Goal: Information Seeking & Learning: Learn about a topic

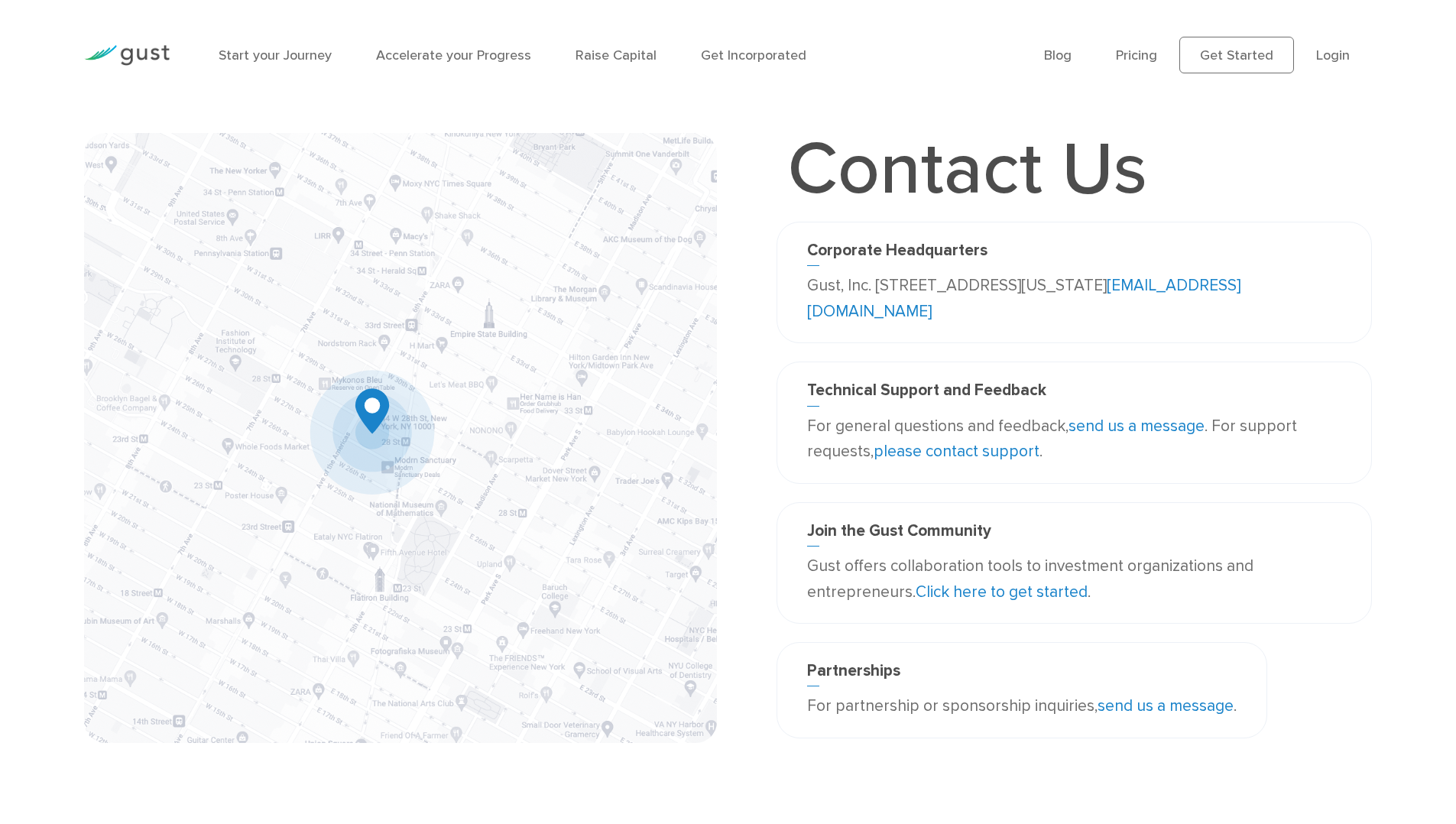
click at [1158, 64] on li "Pricing" at bounding box center [1137, 55] width 42 height 21
click at [1151, 52] on link "Pricing" at bounding box center [1137, 55] width 42 height 16
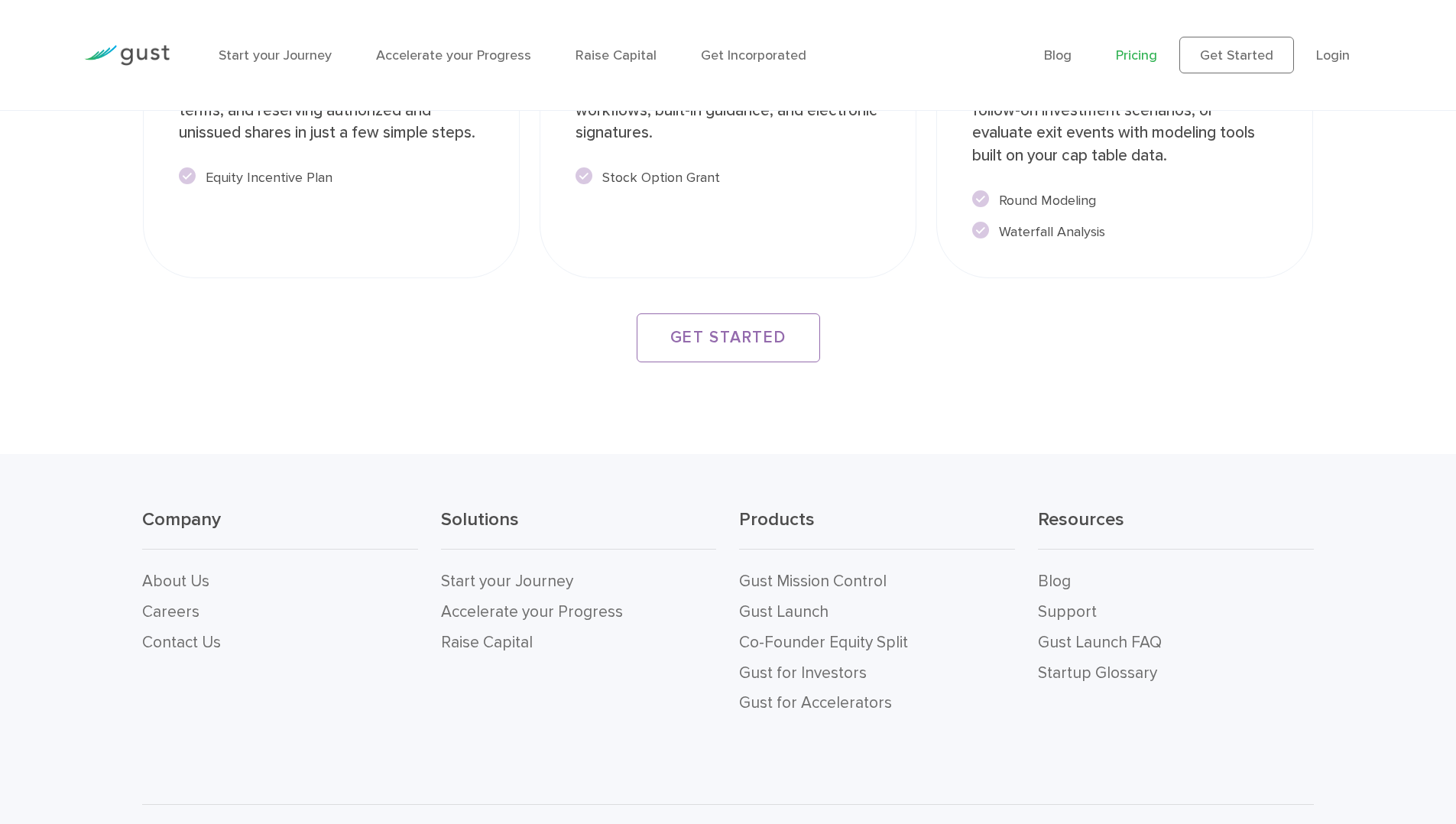
scroll to position [2878, 0]
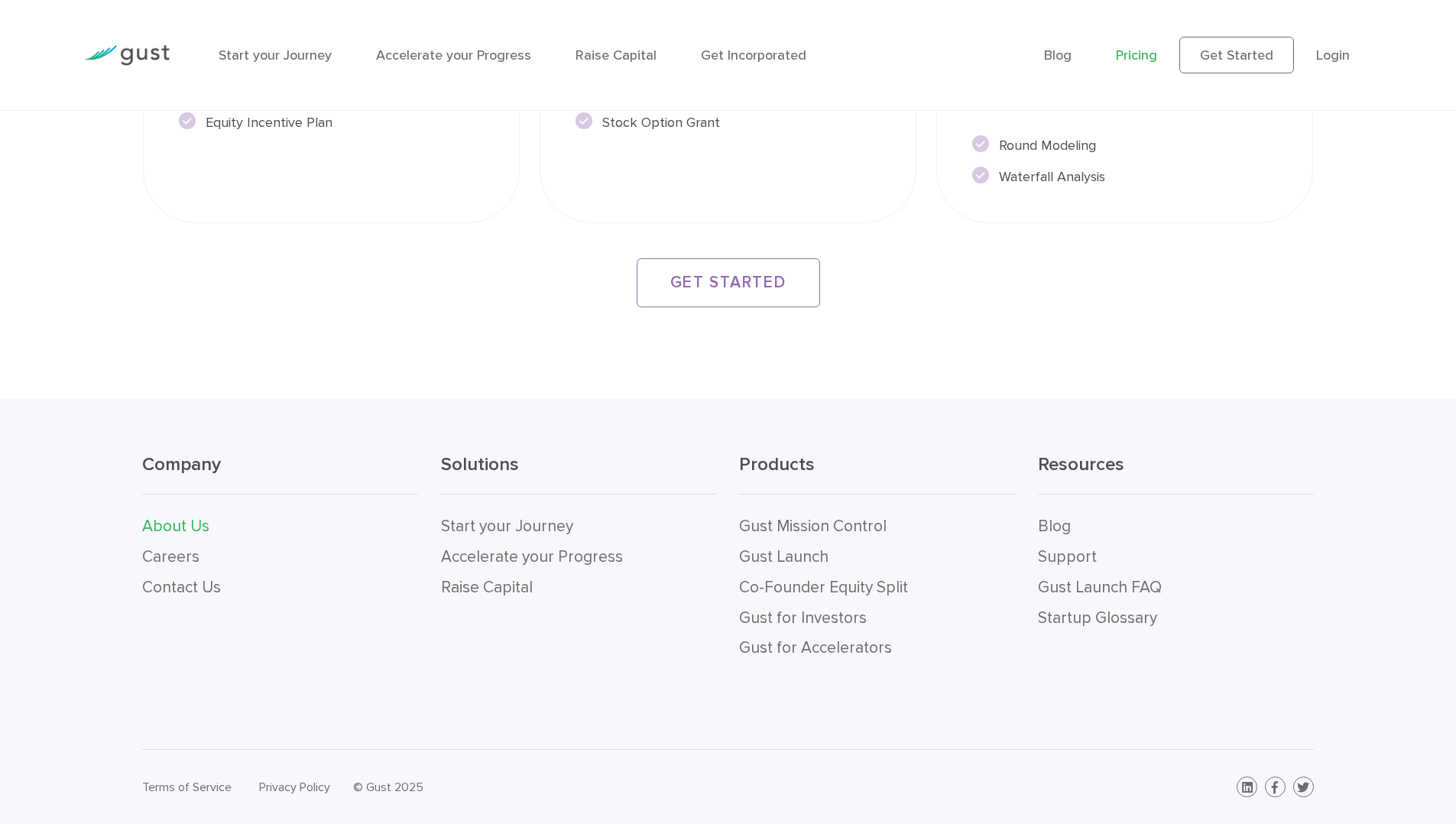
click at [166, 528] on link "About Us" at bounding box center [176, 526] width 67 height 19
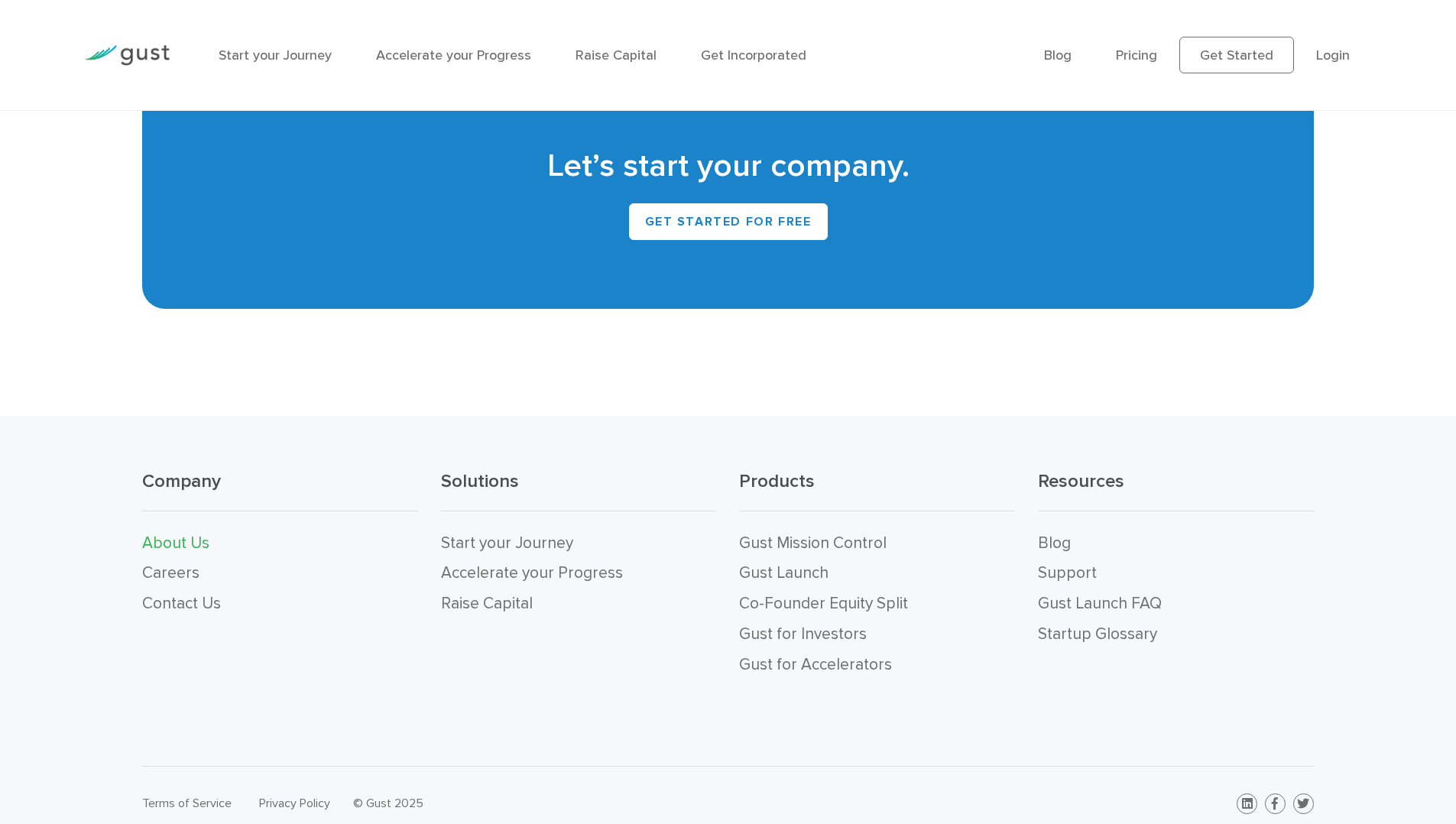
scroll to position [1579, 0]
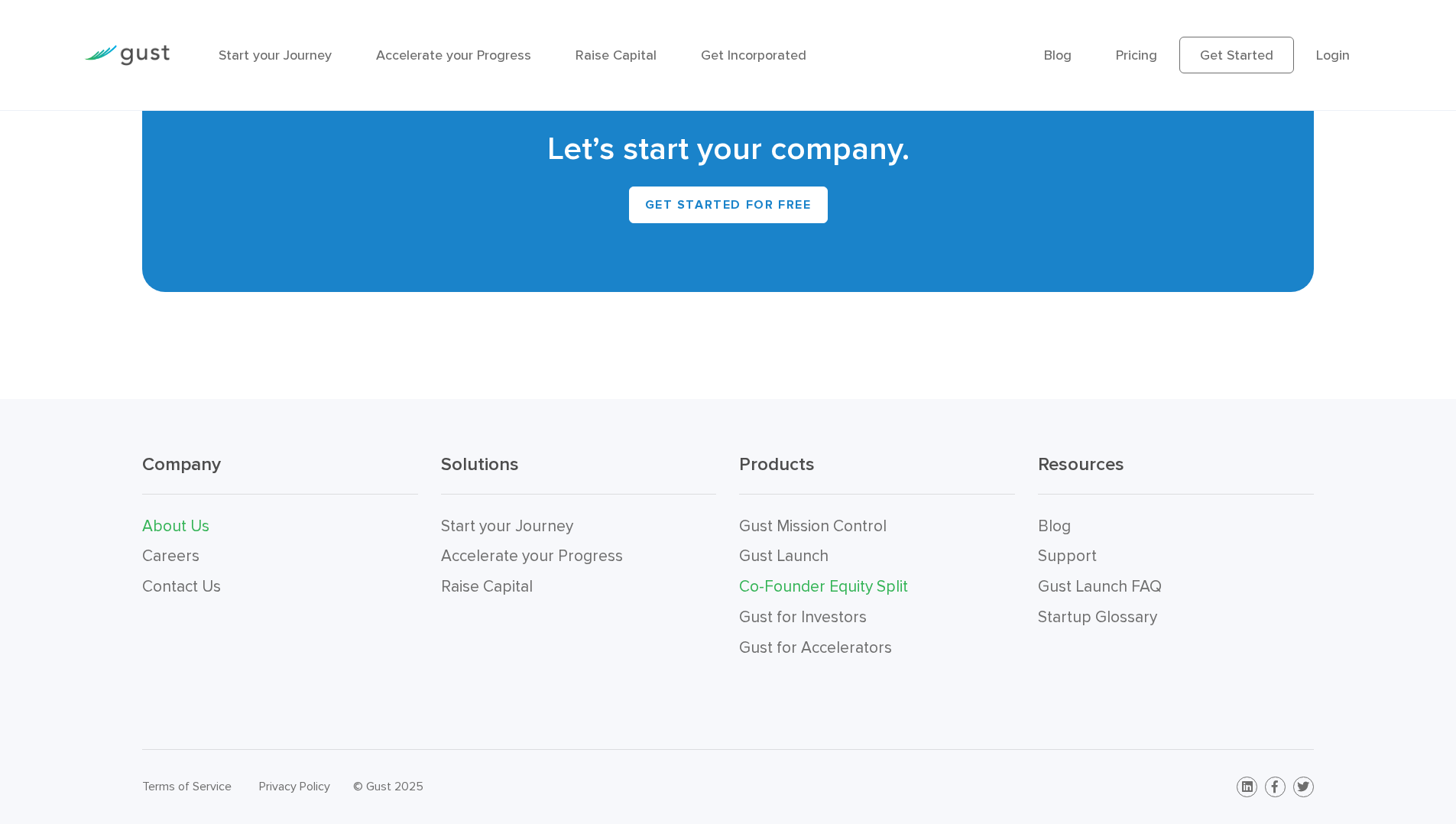
click at [824, 594] on link "Co-Founder Equity Split" at bounding box center [823, 586] width 169 height 19
